Goal: Task Accomplishment & Management: Manage account settings

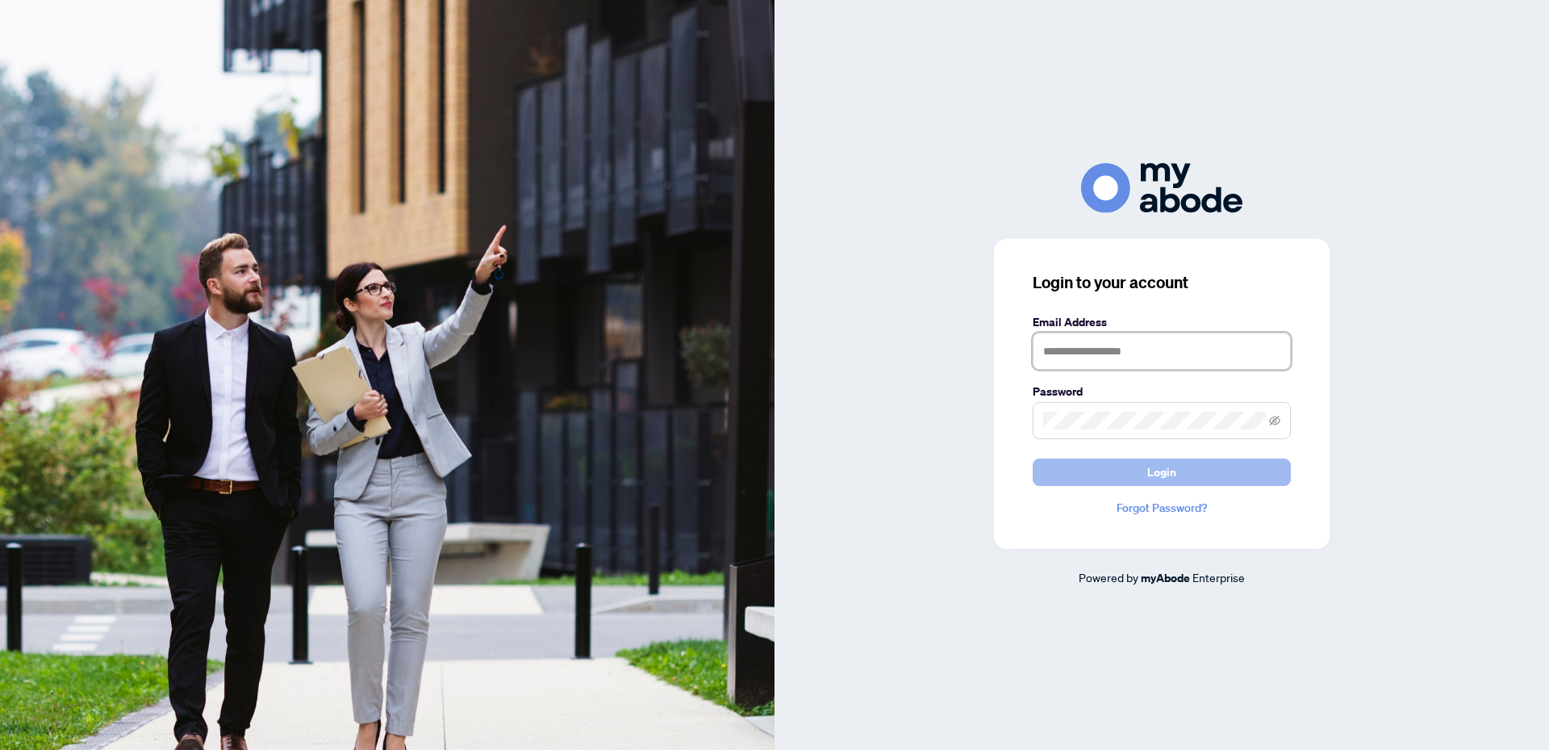
type input "**********"
click at [1168, 483] on span "Login" at bounding box center [1161, 472] width 29 height 26
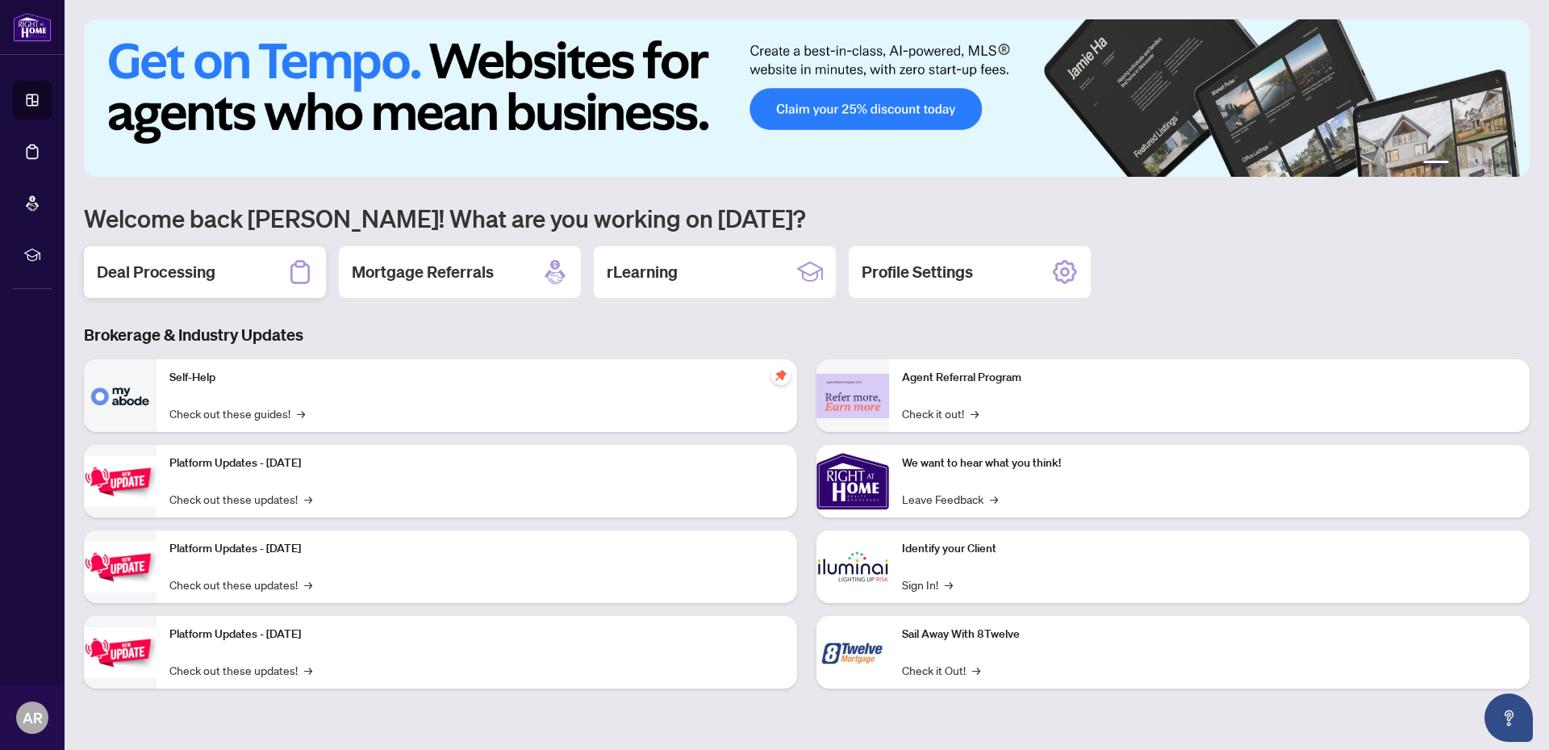
click at [142, 267] on h2 "Deal Processing" at bounding box center [156, 272] width 119 height 23
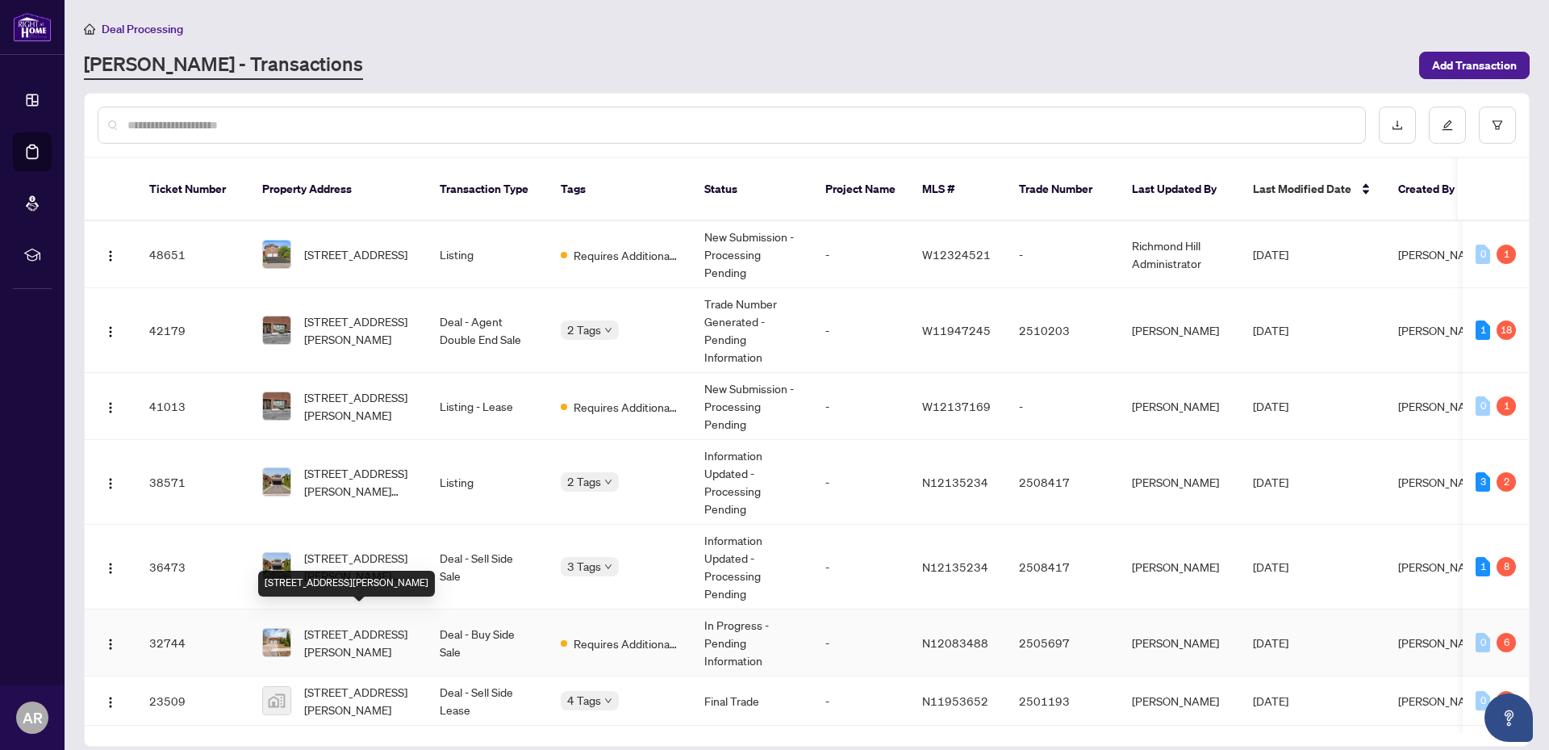
click at [345, 625] on span "[STREET_ADDRESS][PERSON_NAME]" at bounding box center [359, 643] width 110 height 36
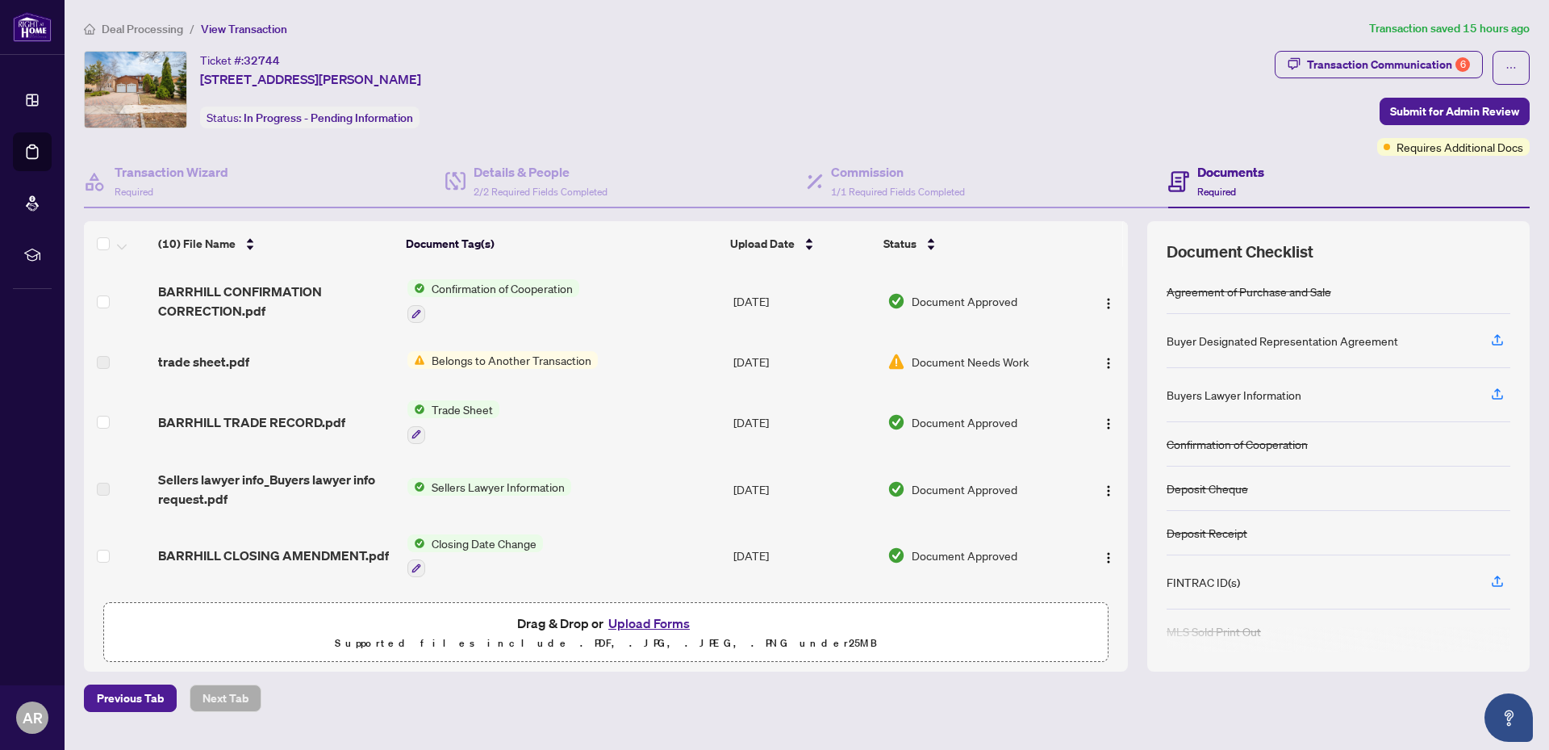
click at [481, 397] on td "Trade Sheet" at bounding box center [564, 421] width 326 height 69
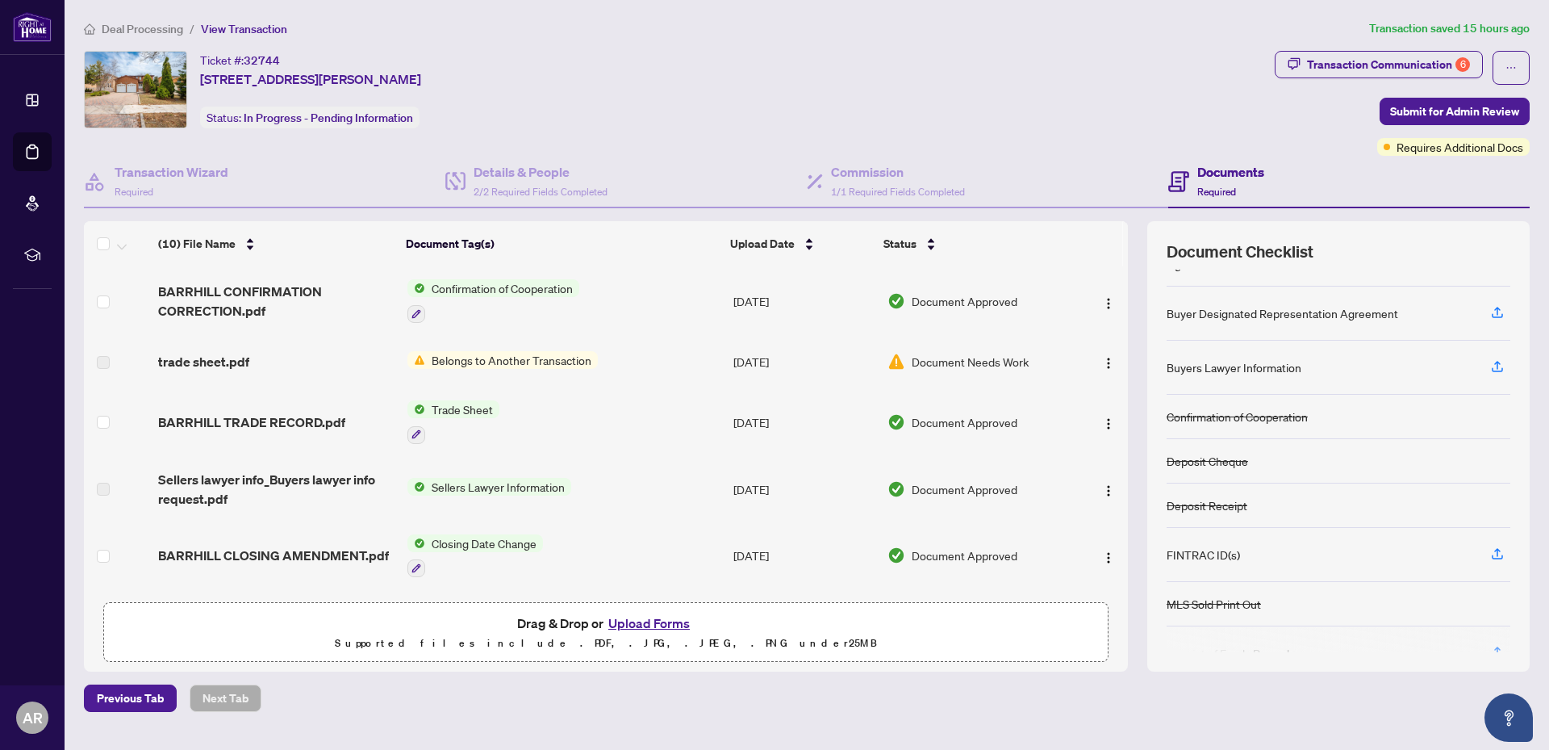
scroll to position [54, 0]
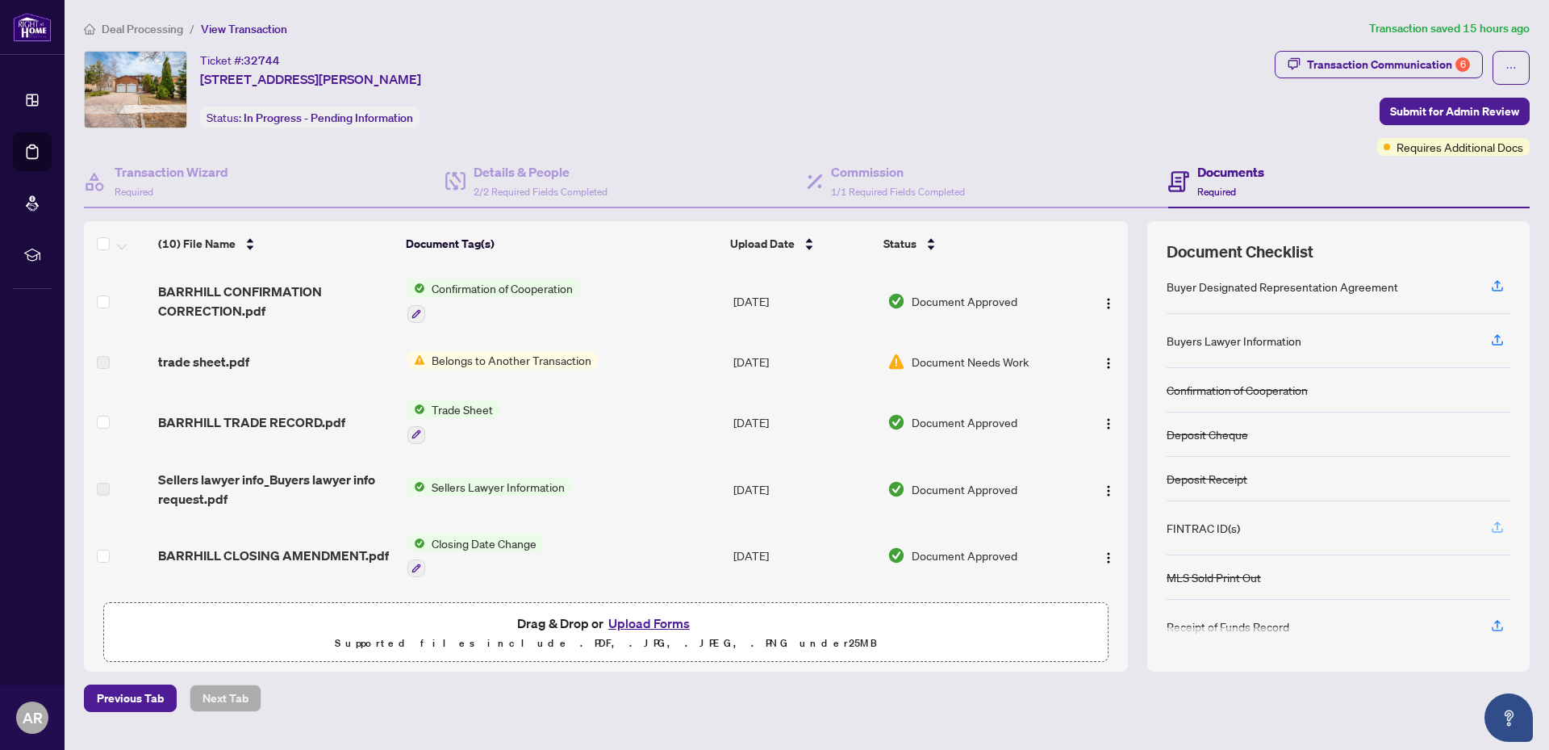
click at [1498, 523] on icon "button" at bounding box center [1497, 525] width 6 height 8
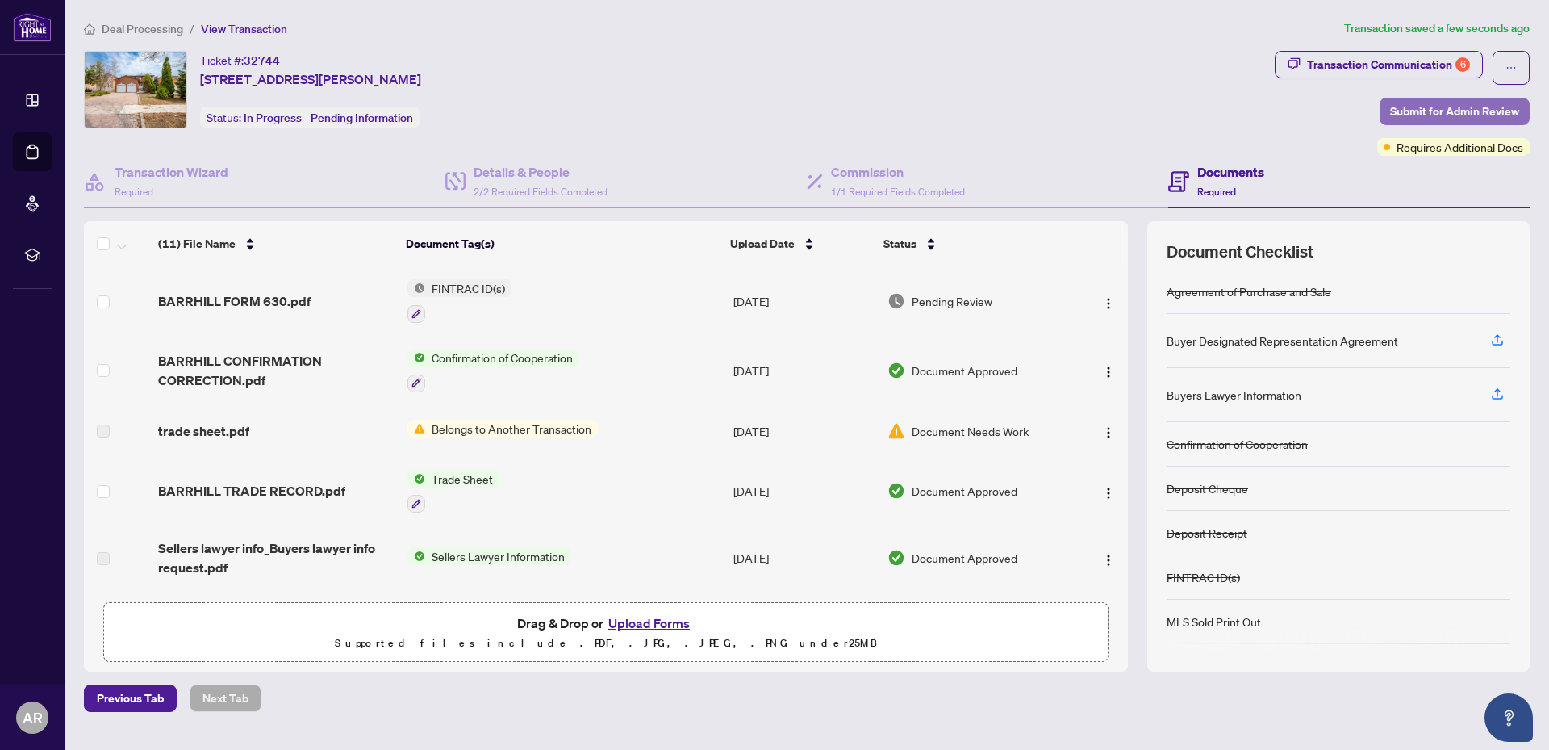
click at [1464, 105] on span "Submit for Admin Review" at bounding box center [1454, 111] width 129 height 26
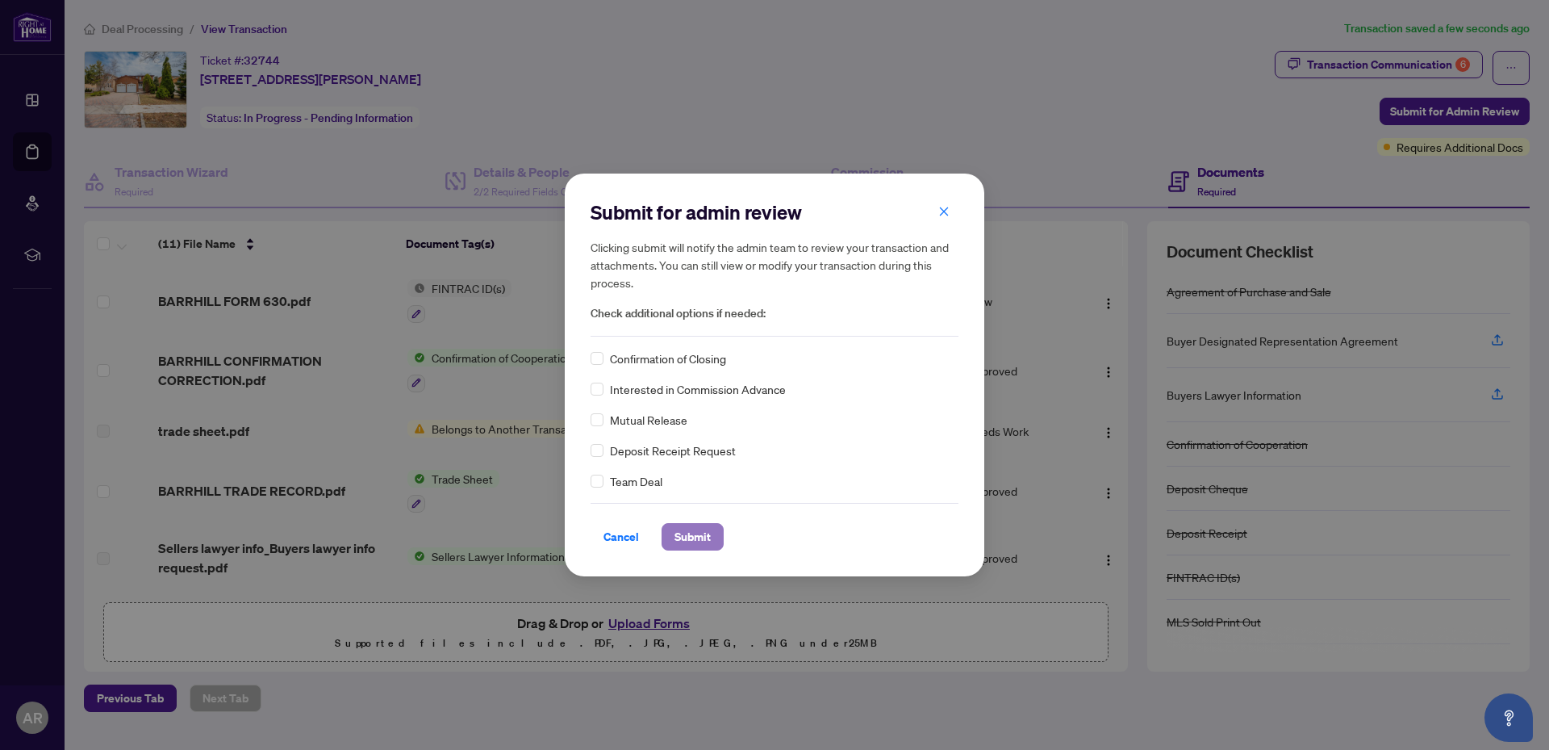
click at [717, 540] on button "Submit" at bounding box center [693, 536] width 62 height 27
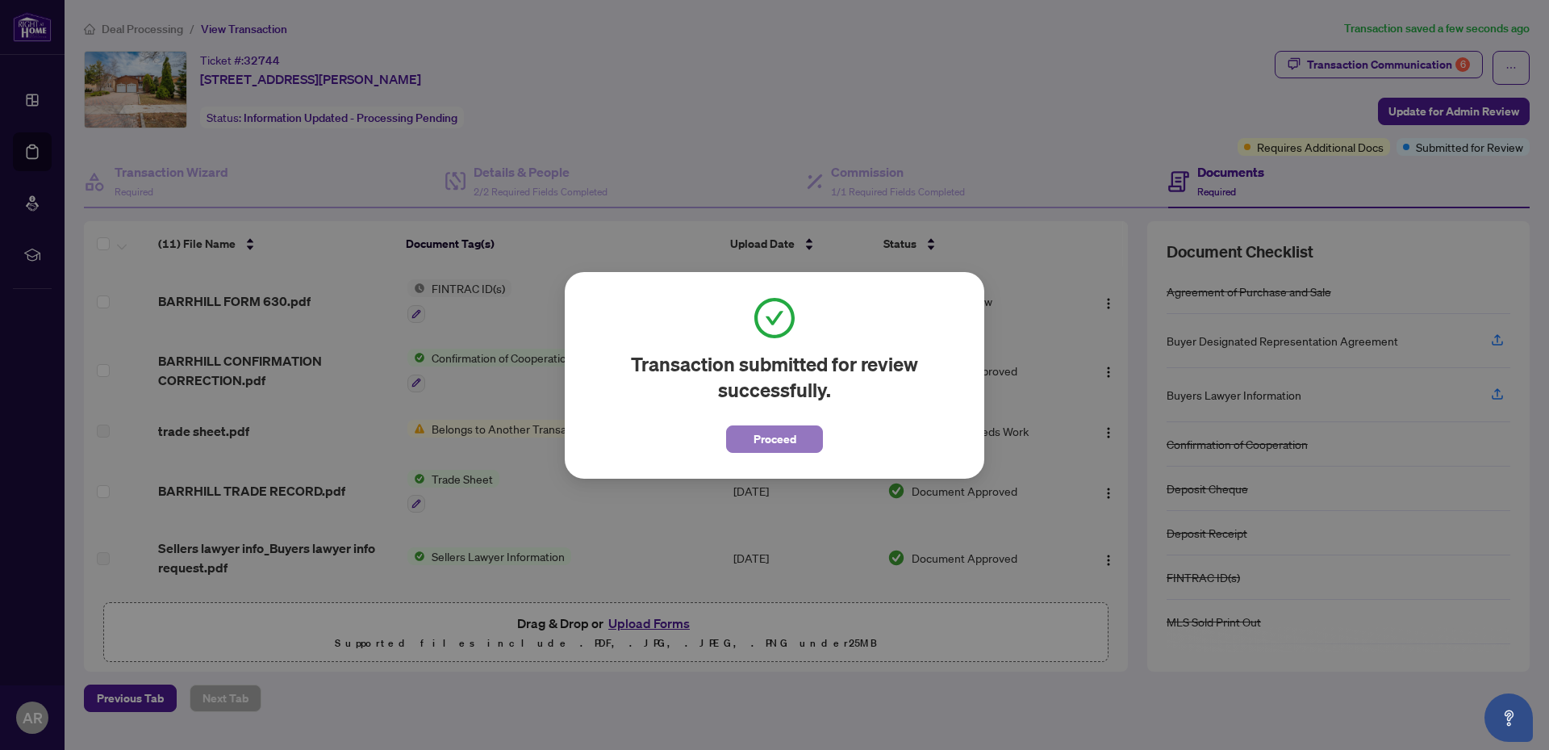
click at [803, 438] on button "Proceed" at bounding box center [774, 438] width 97 height 27
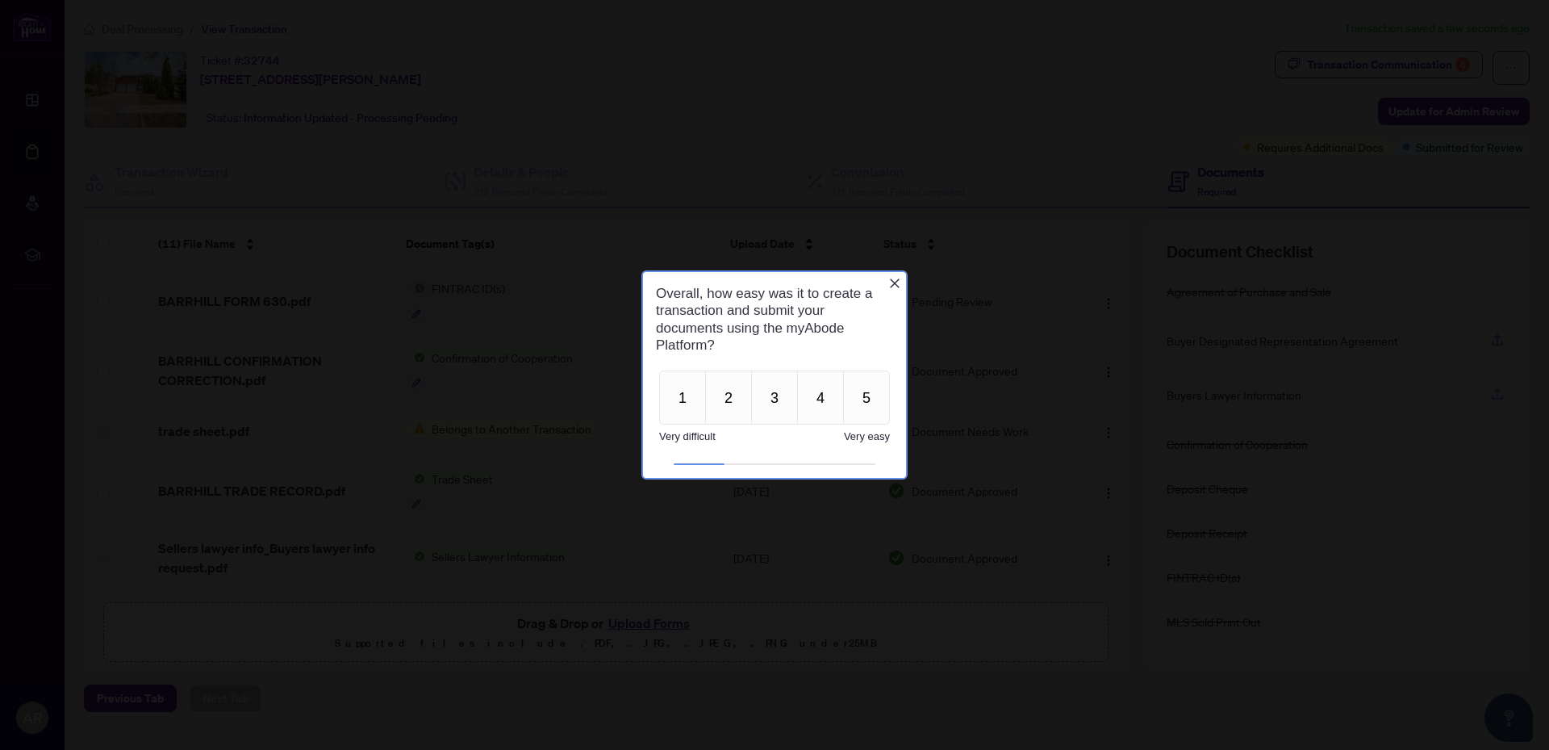
scroll to position [0, 0]
click at [896, 283] on icon "Close button" at bounding box center [894, 283] width 13 height 13
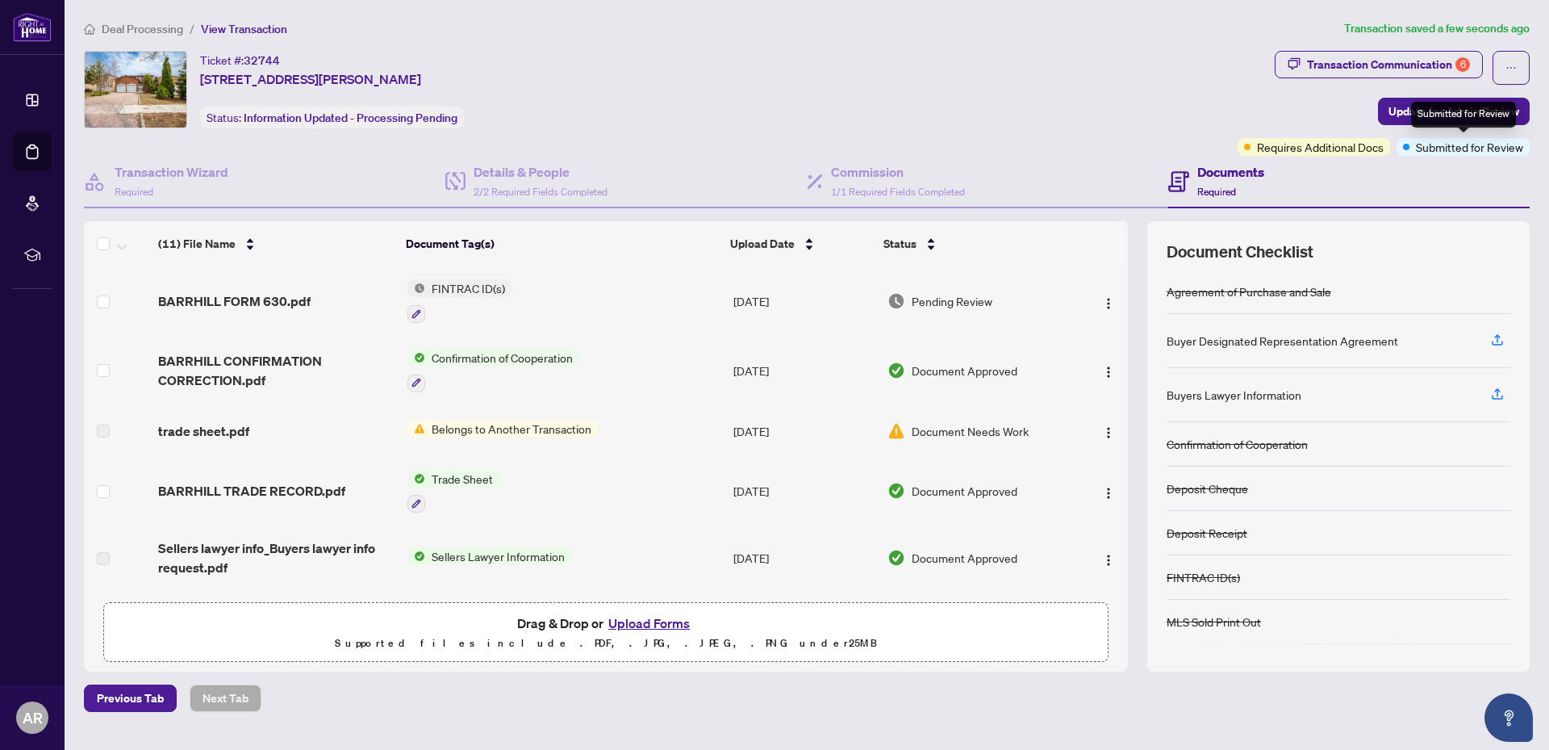
click at [1465, 144] on span "Submitted for Review" at bounding box center [1469, 147] width 107 height 18
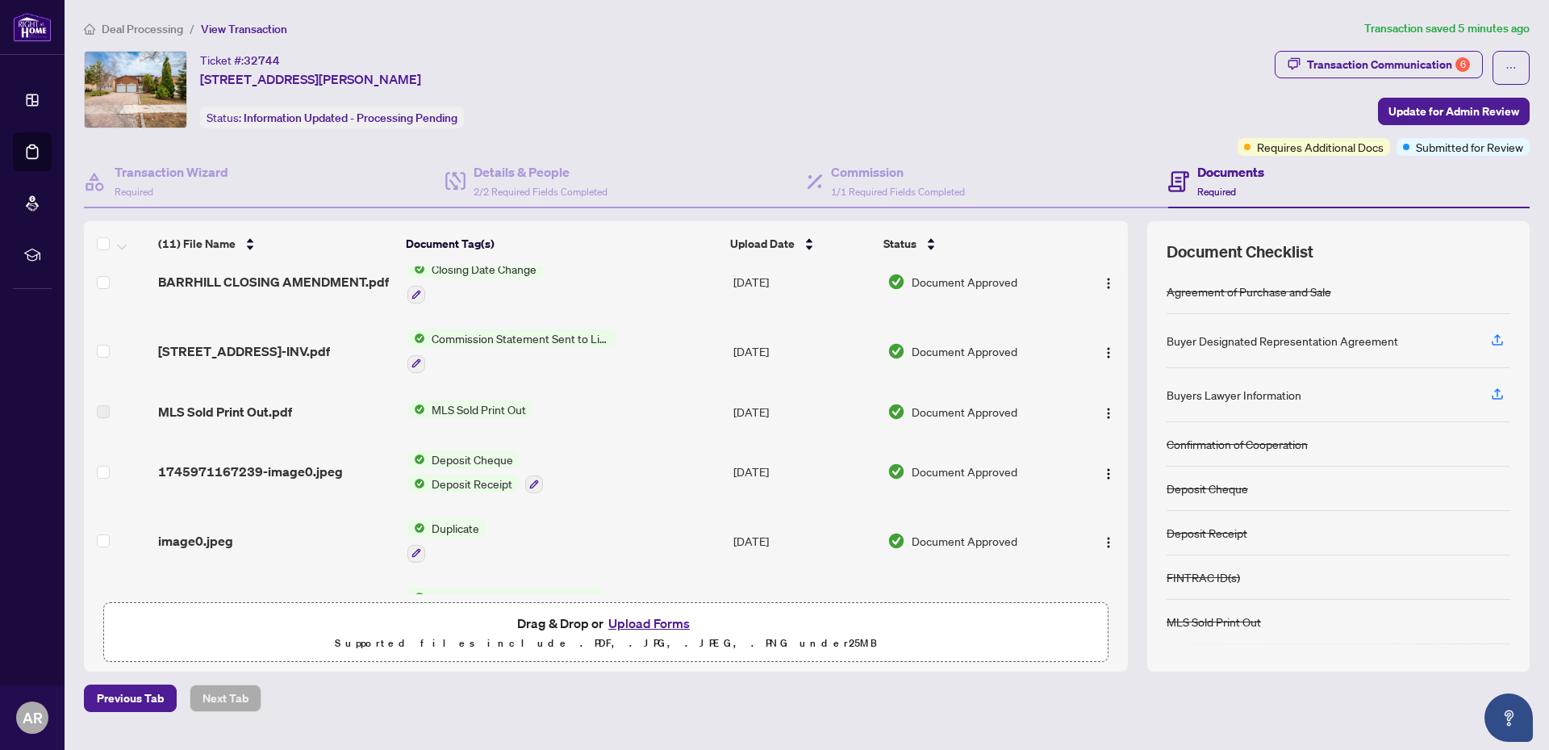
scroll to position [377, 0]
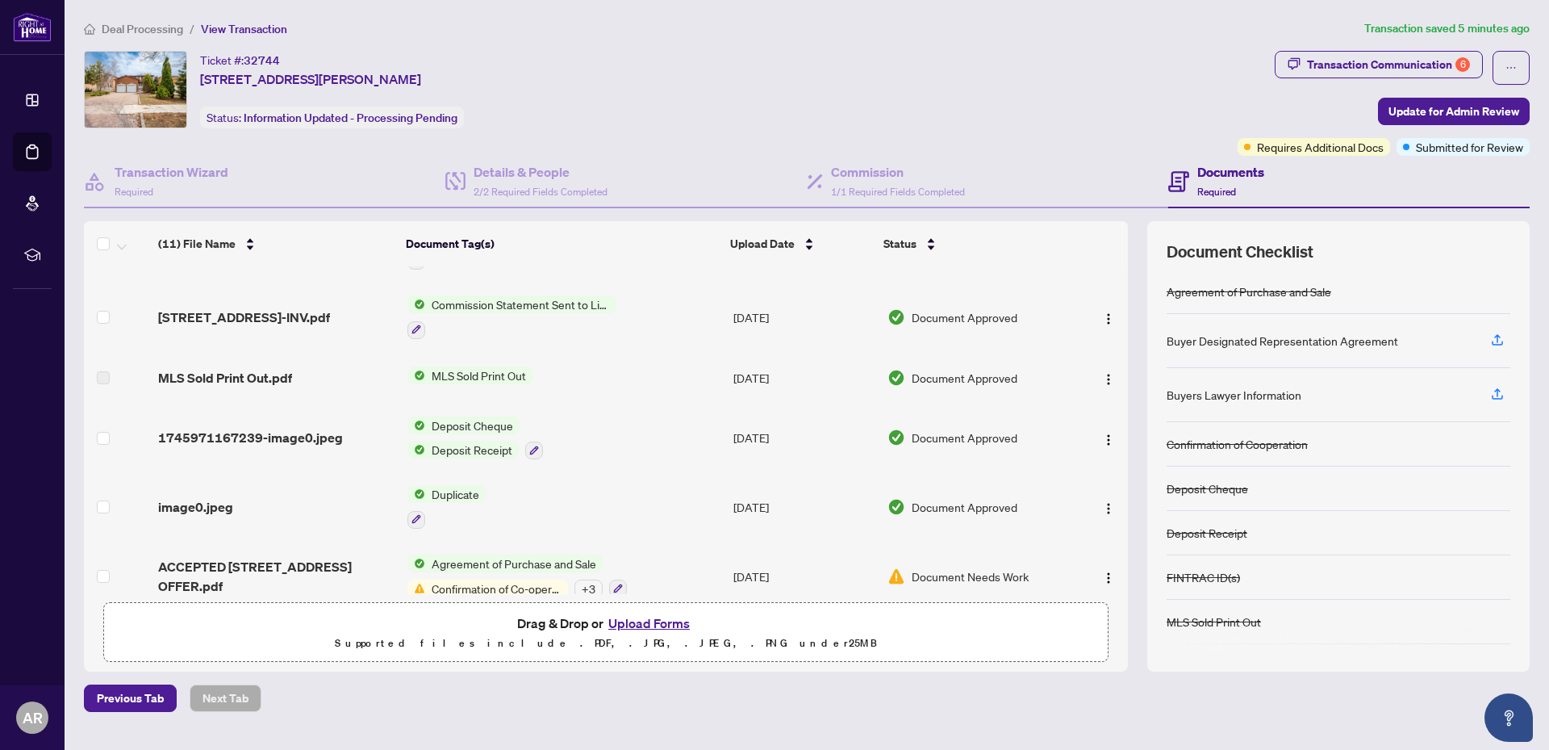
click at [468, 426] on span "Deposit Cheque" at bounding box center [472, 425] width 94 height 18
click at [460, 505] on span "Deposit Cheque" at bounding box center [450, 503] width 94 height 18
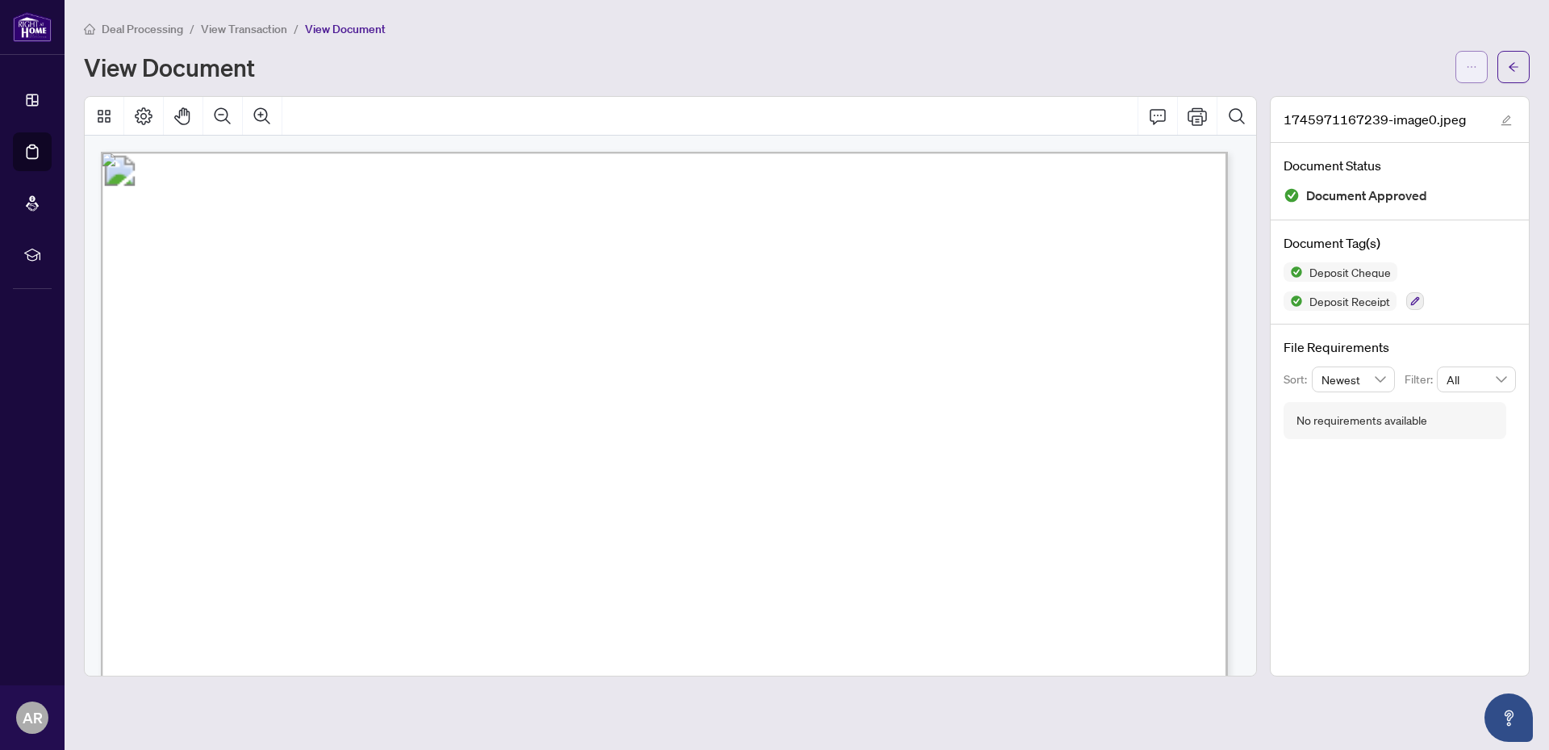
click at [1474, 66] on icon "ellipsis" at bounding box center [1471, 66] width 11 height 11
drag, startPoint x: 1214, startPoint y: 79, endPoint x: 543, endPoint y: 289, distance: 702.6
drag, startPoint x: 545, startPoint y: 287, endPoint x: 967, endPoint y: 242, distance: 423.6
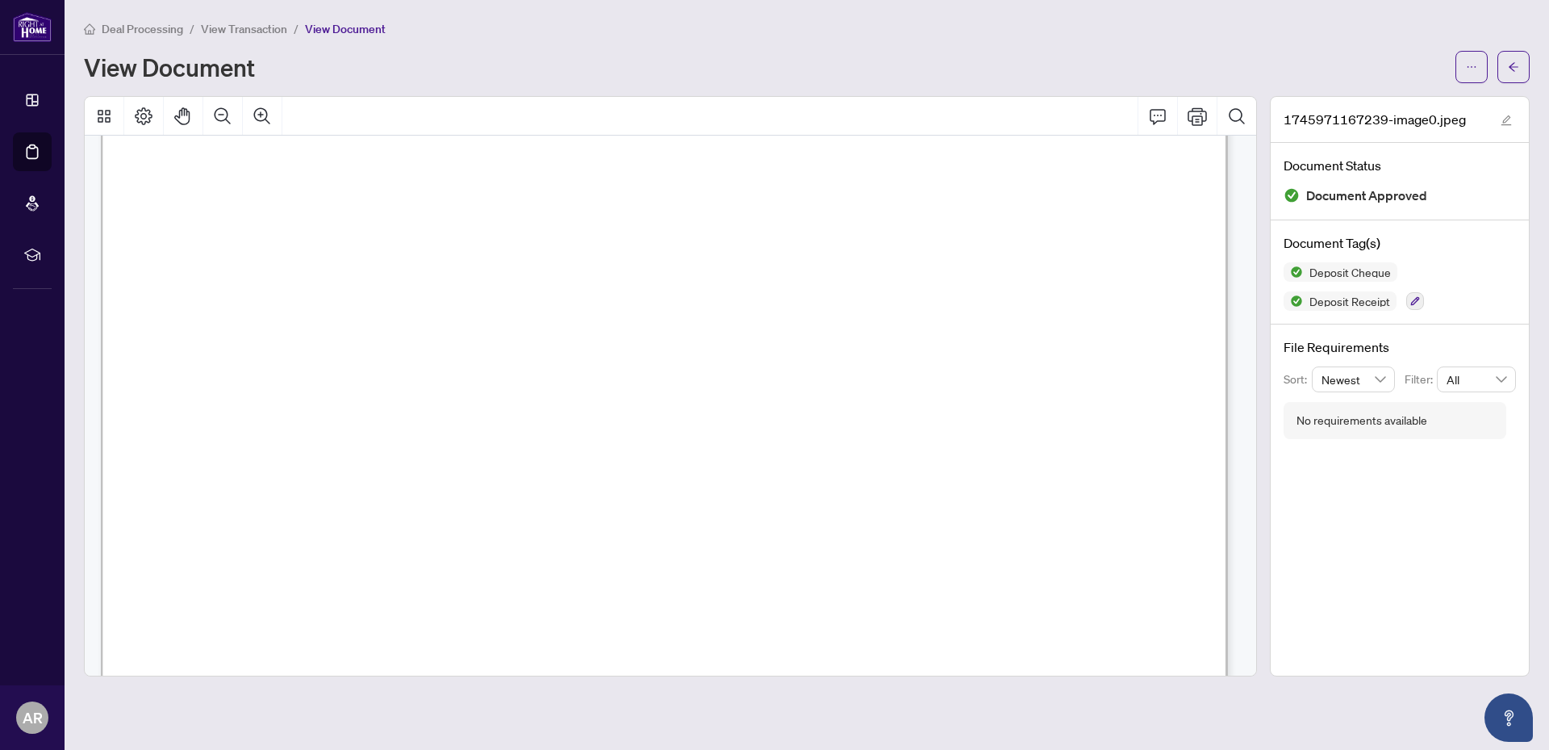
click at [1236, 108] on icon "Search Document" at bounding box center [1236, 115] width 15 height 15
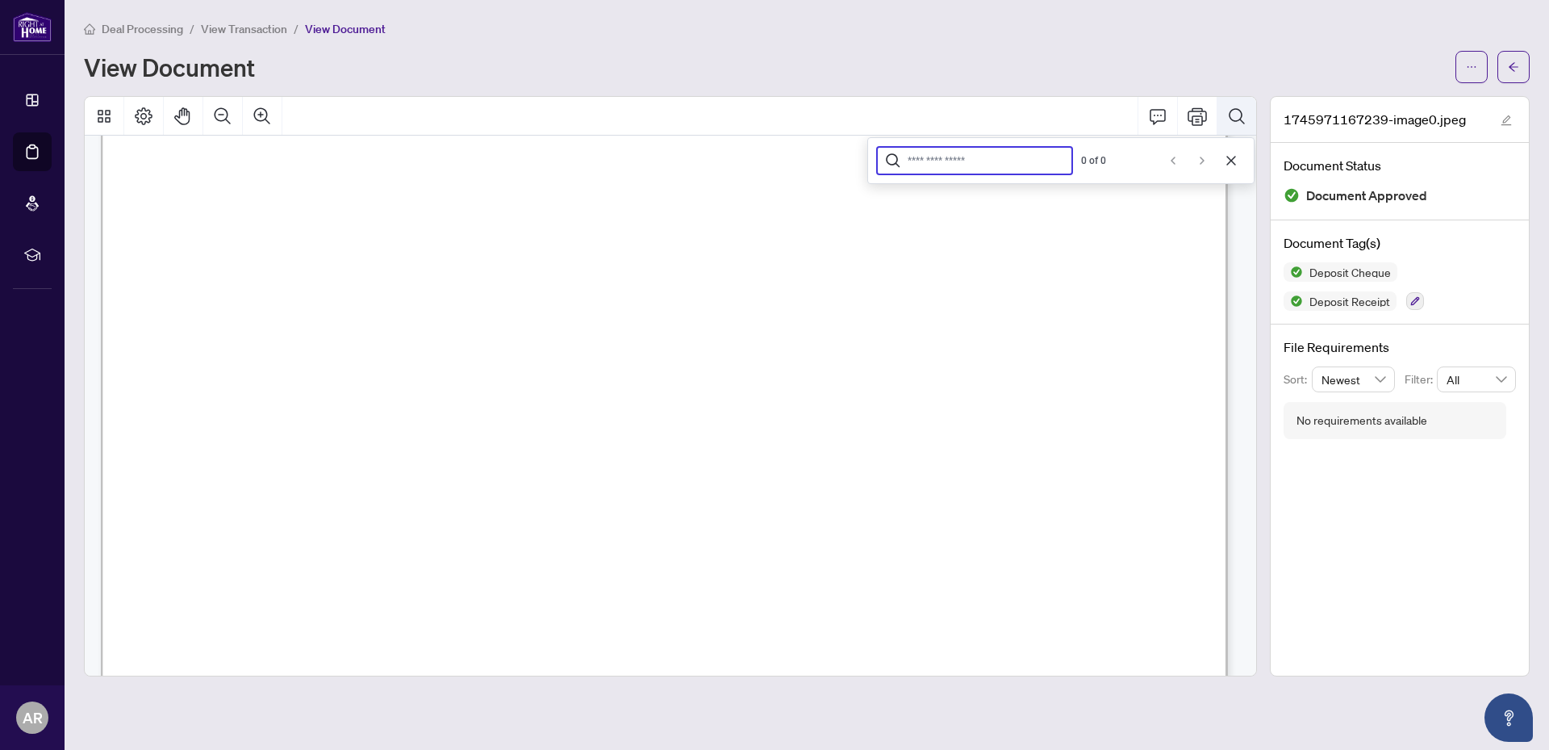
click at [1234, 111] on icon "Search Document" at bounding box center [1236, 116] width 19 height 19
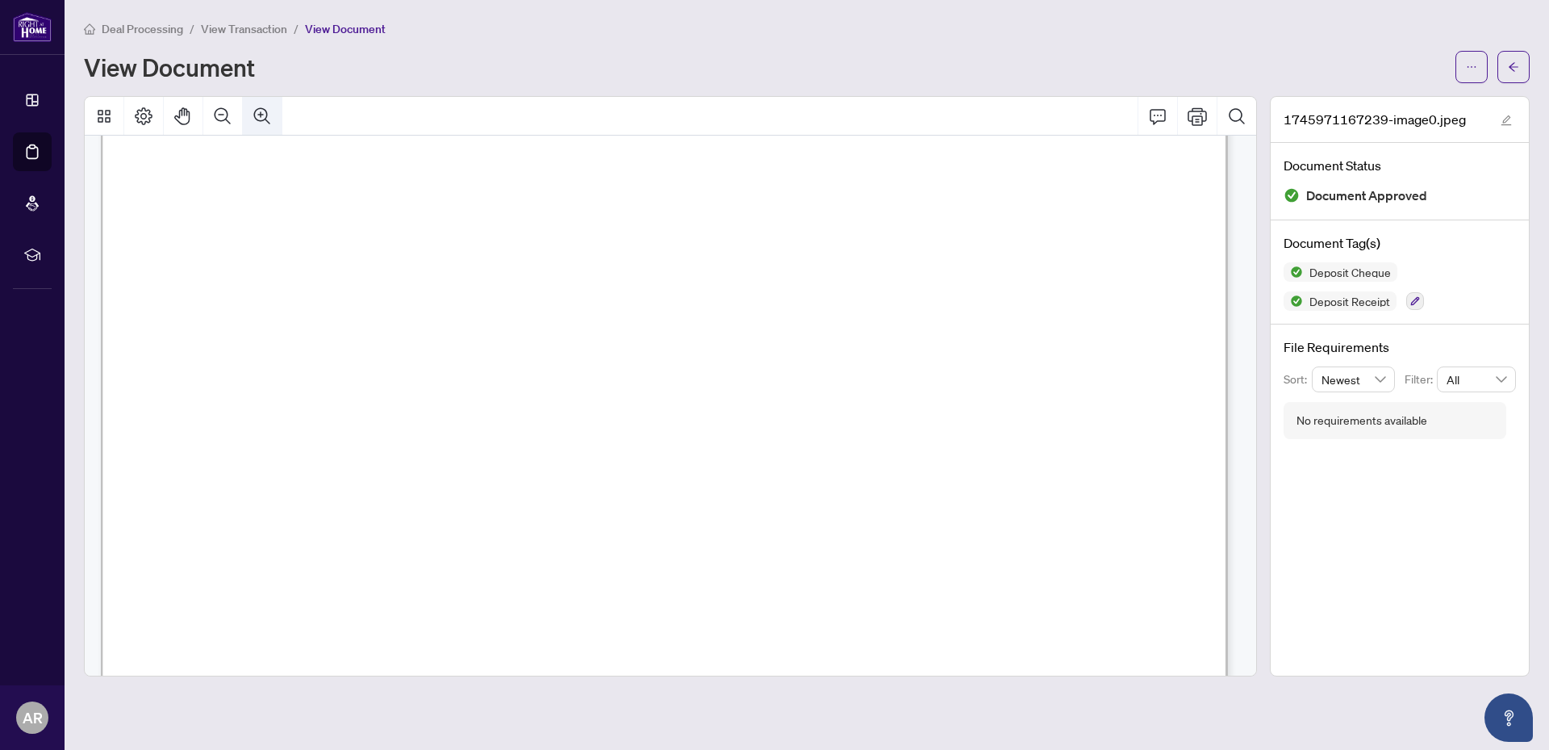
click at [258, 115] on icon "Zoom In" at bounding box center [262, 116] width 19 height 19
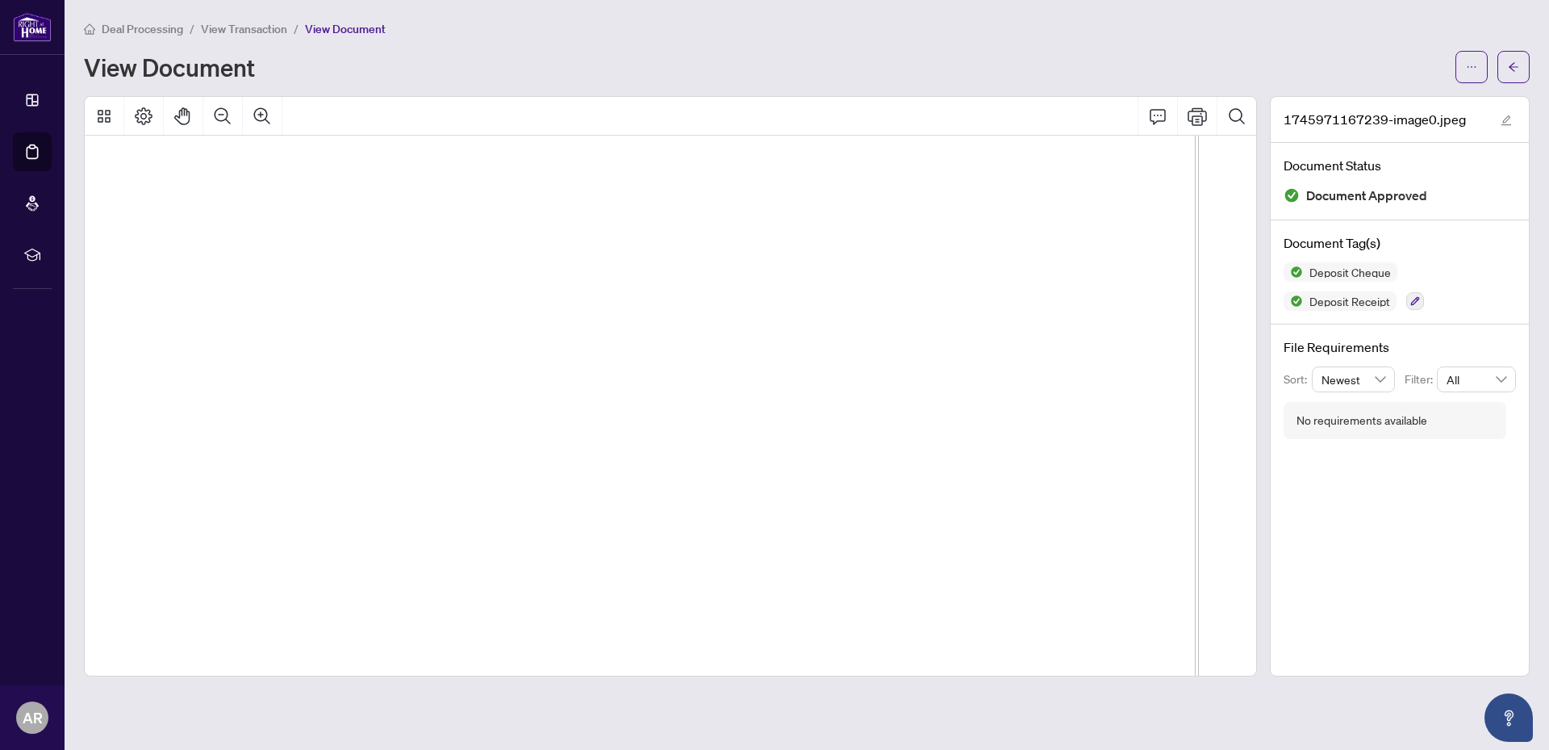
scroll to position [425, 141]
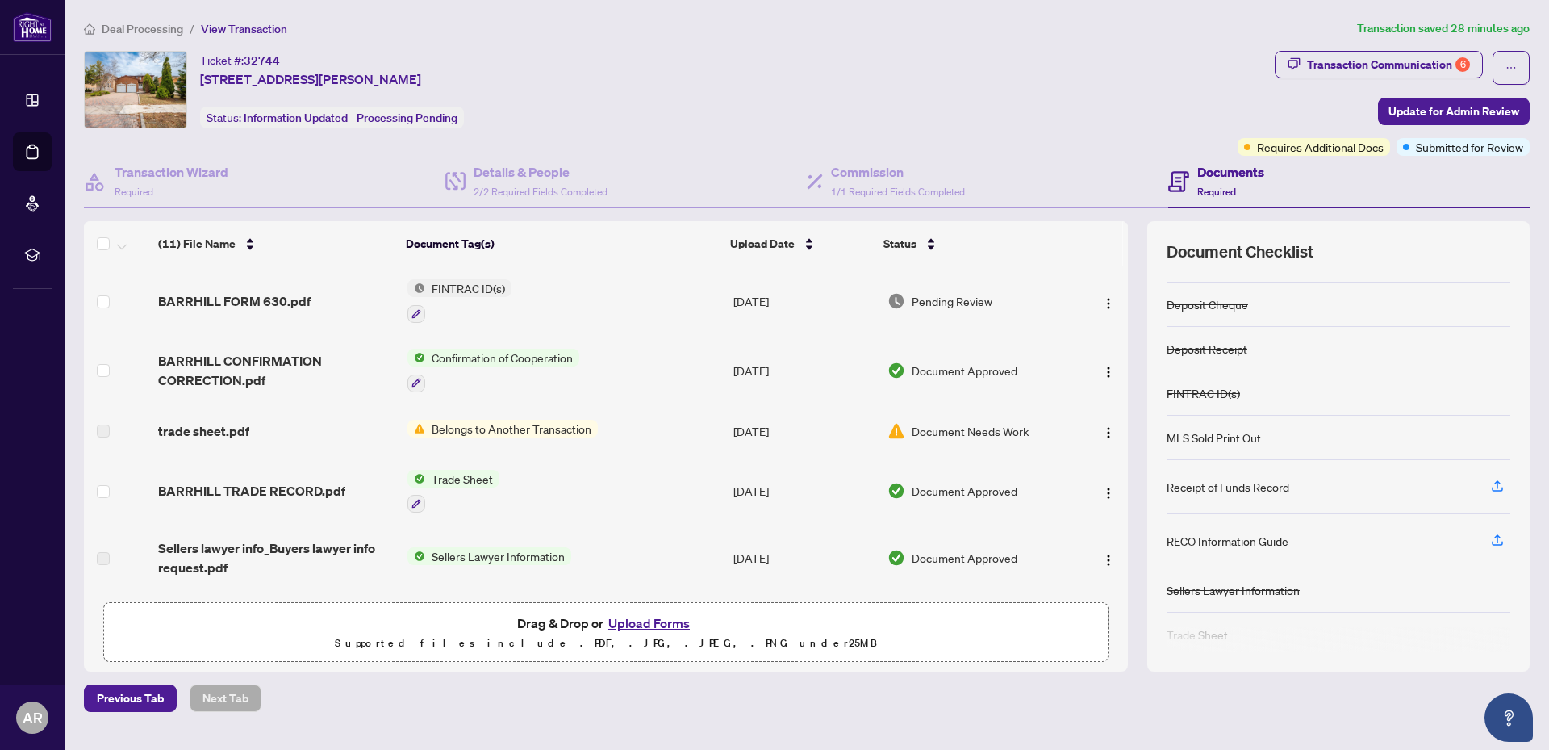
scroll to position [194, 0]
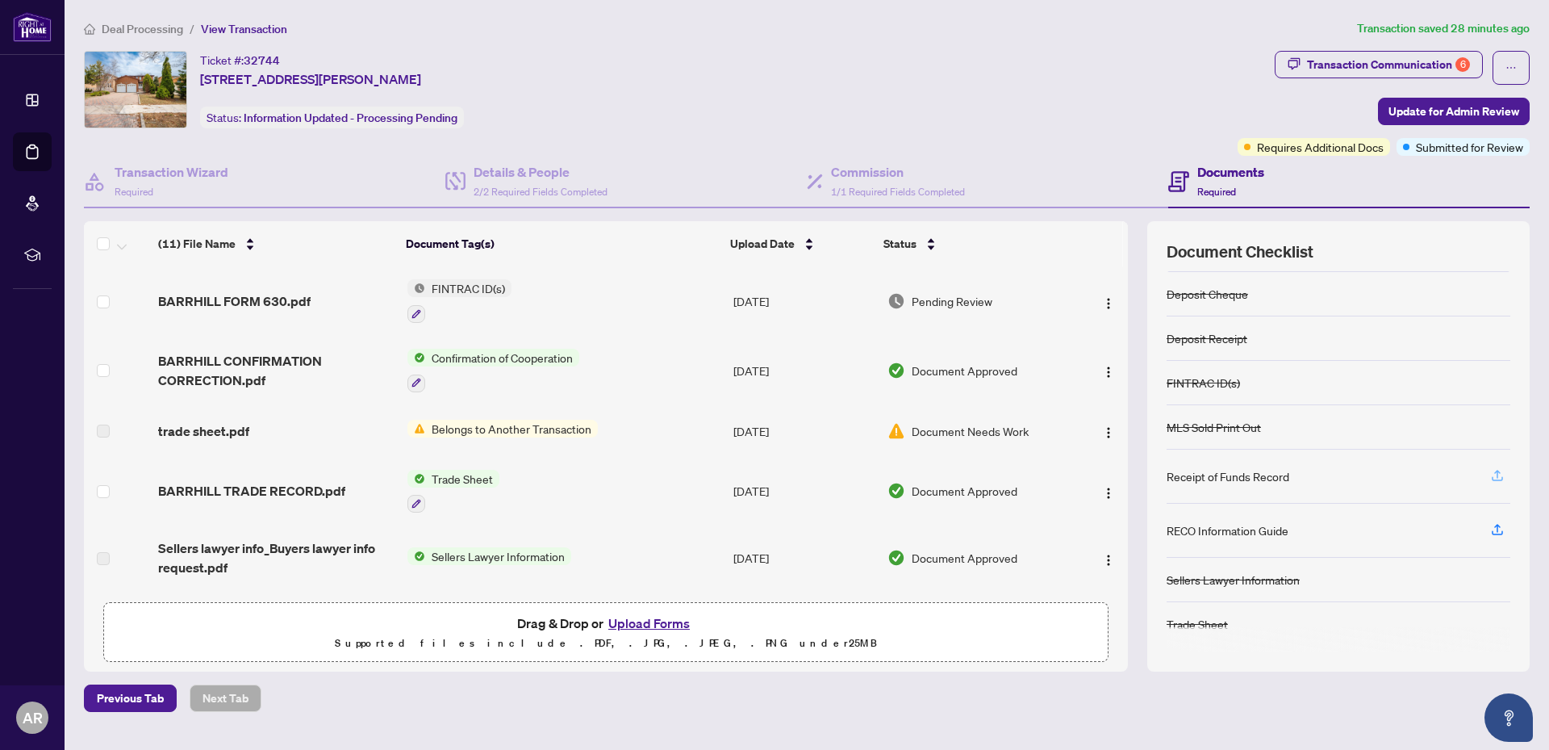
click at [1499, 475] on icon "button" at bounding box center [1497, 475] width 15 height 15
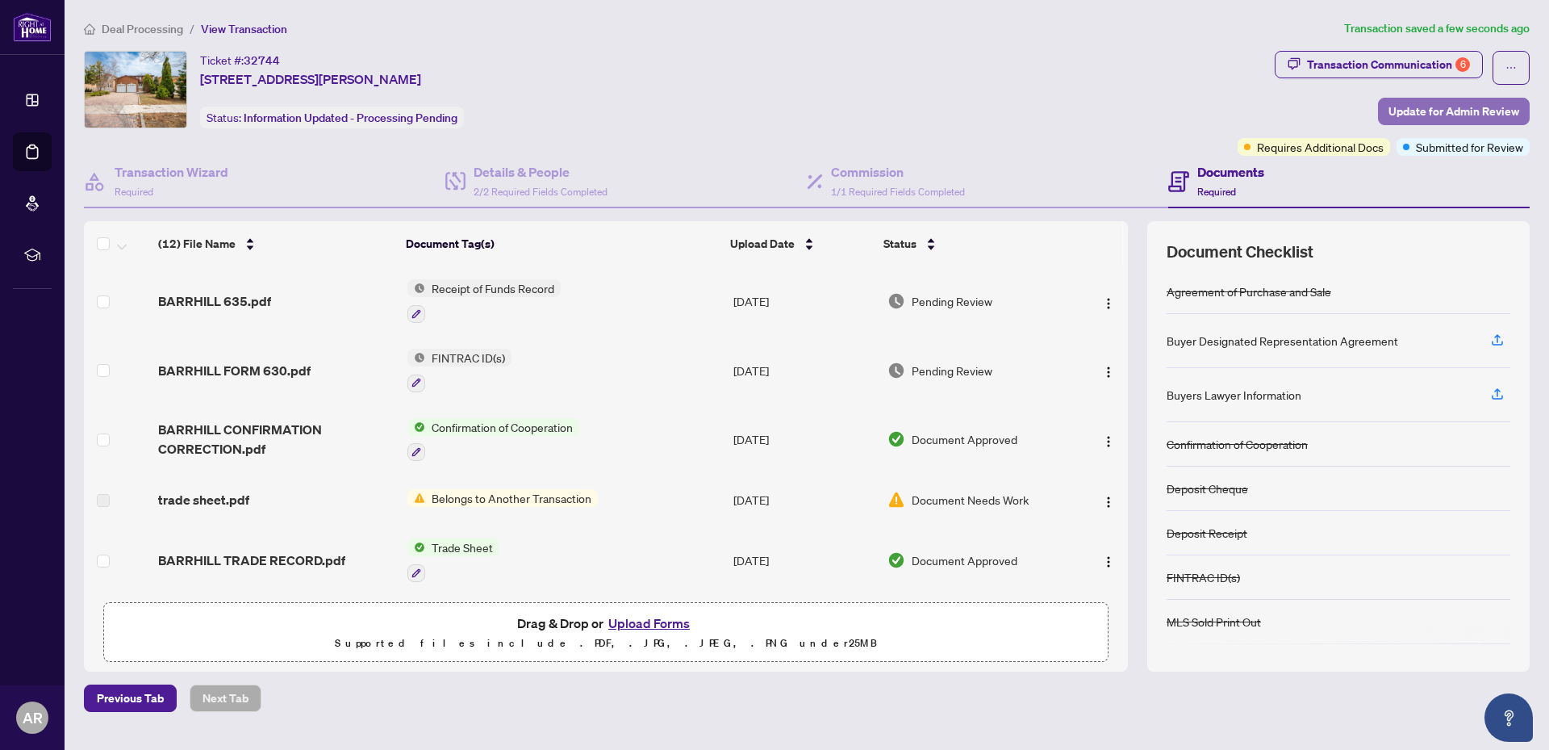
click at [1458, 108] on span "Update for Admin Review" at bounding box center [1454, 111] width 131 height 26
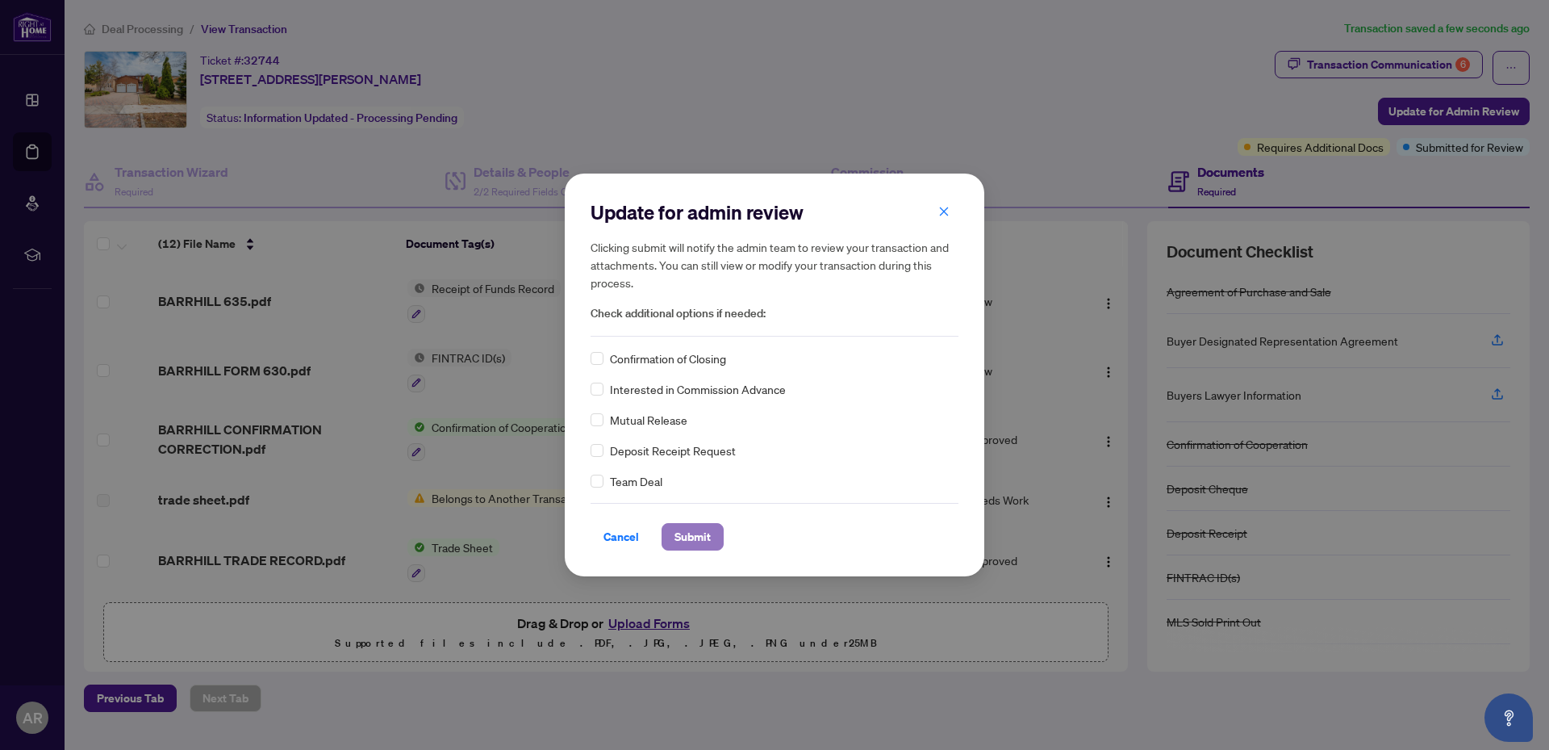
click at [695, 525] on span "Submit" at bounding box center [693, 537] width 36 height 26
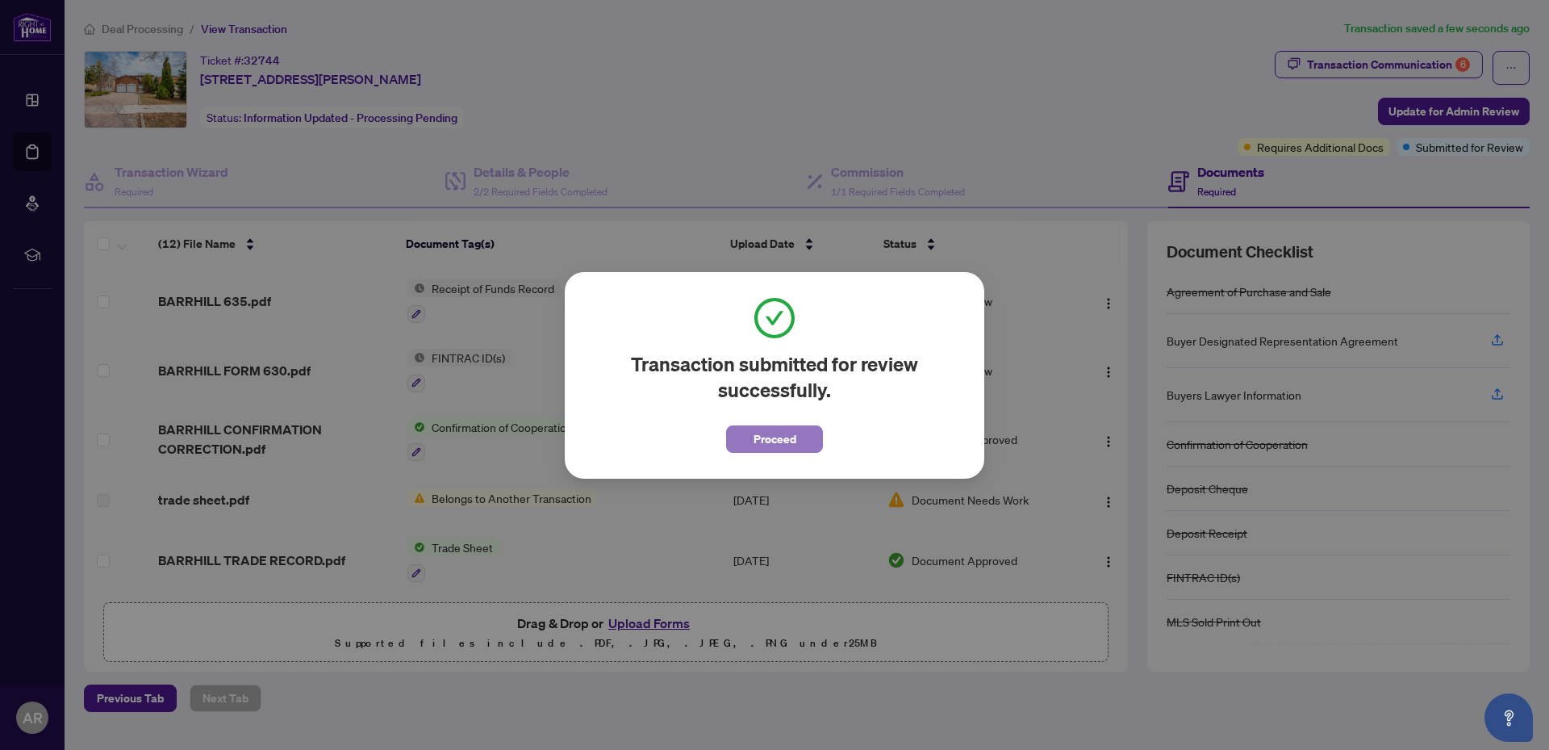
click at [750, 448] on button "Proceed" at bounding box center [774, 438] width 97 height 27
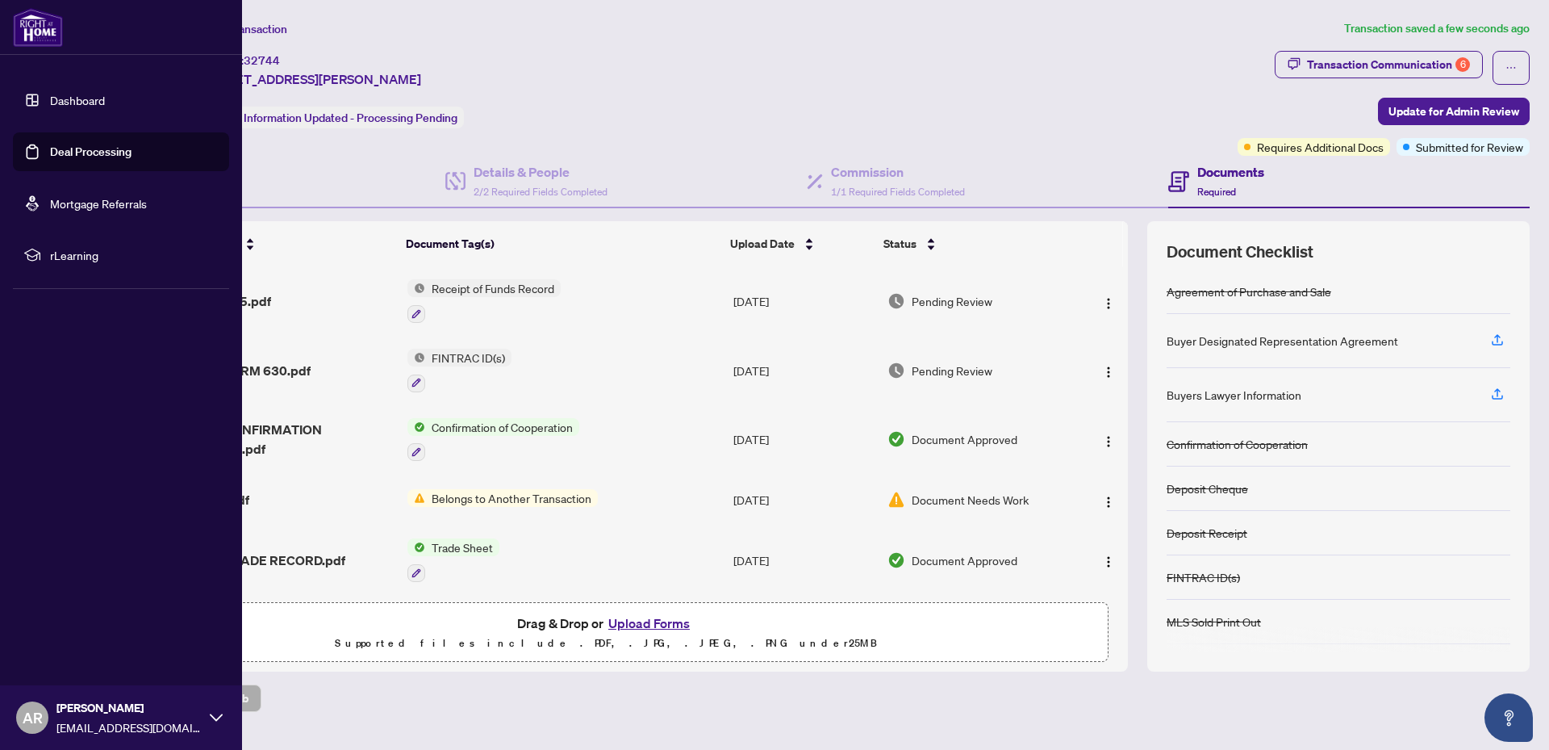
click at [47, 725] on div "AR [PERSON_NAME] [EMAIL_ADDRESS][DOMAIN_NAME]" at bounding box center [121, 717] width 242 height 65
click at [77, 624] on span "Logout" at bounding box center [65, 621] width 36 height 26
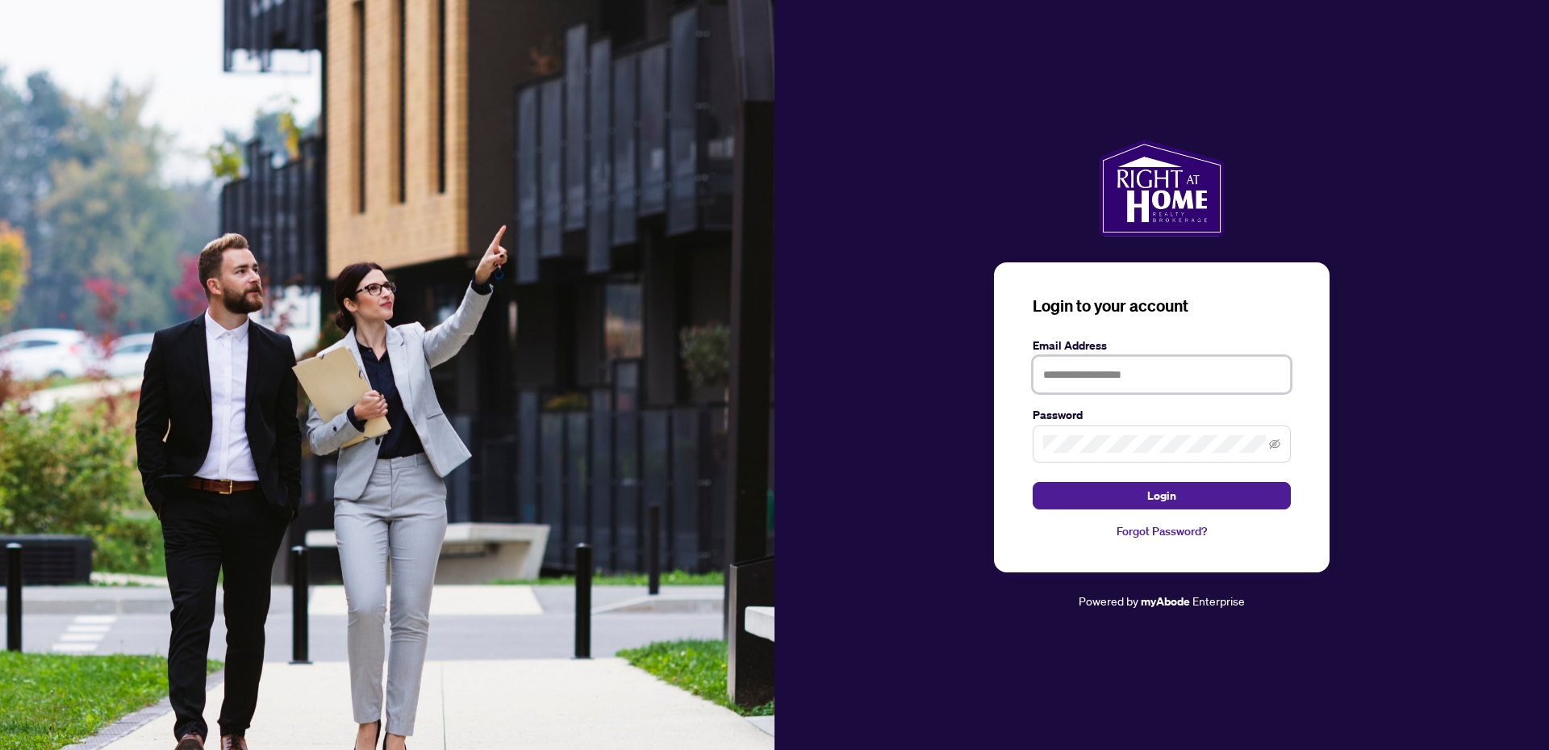
type input "**********"
